Goal: Task Accomplishment & Management: Use online tool/utility

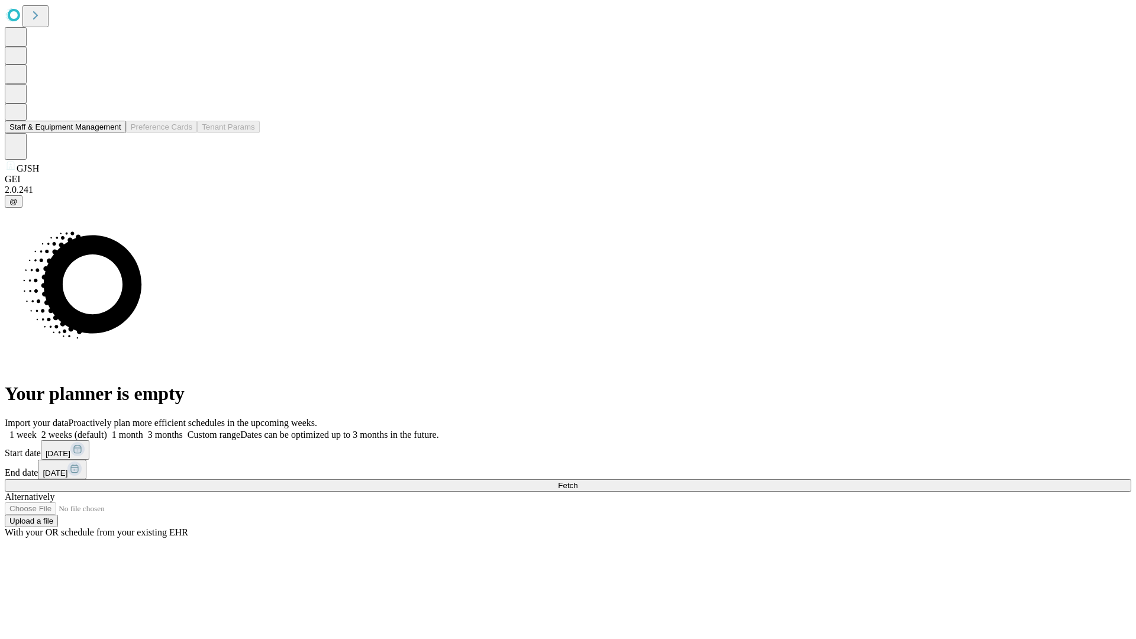
click at [113, 133] on button "Staff & Equipment Management" at bounding box center [65, 127] width 121 height 12
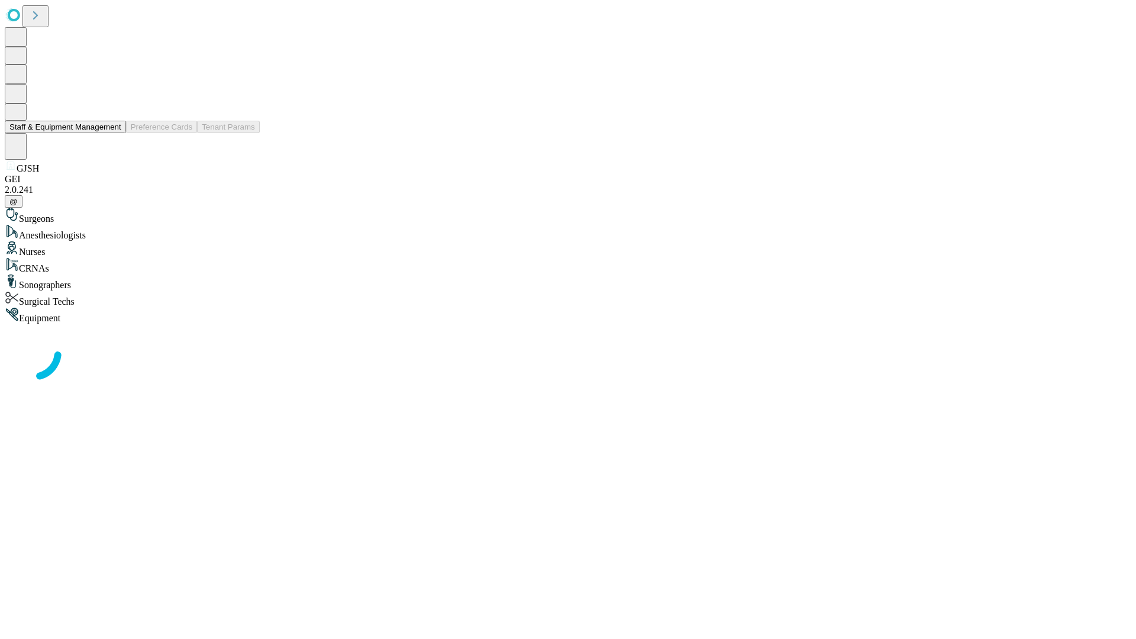
click at [113, 133] on button "Staff & Equipment Management" at bounding box center [65, 127] width 121 height 12
